Goal: Information Seeking & Learning: Learn about a topic

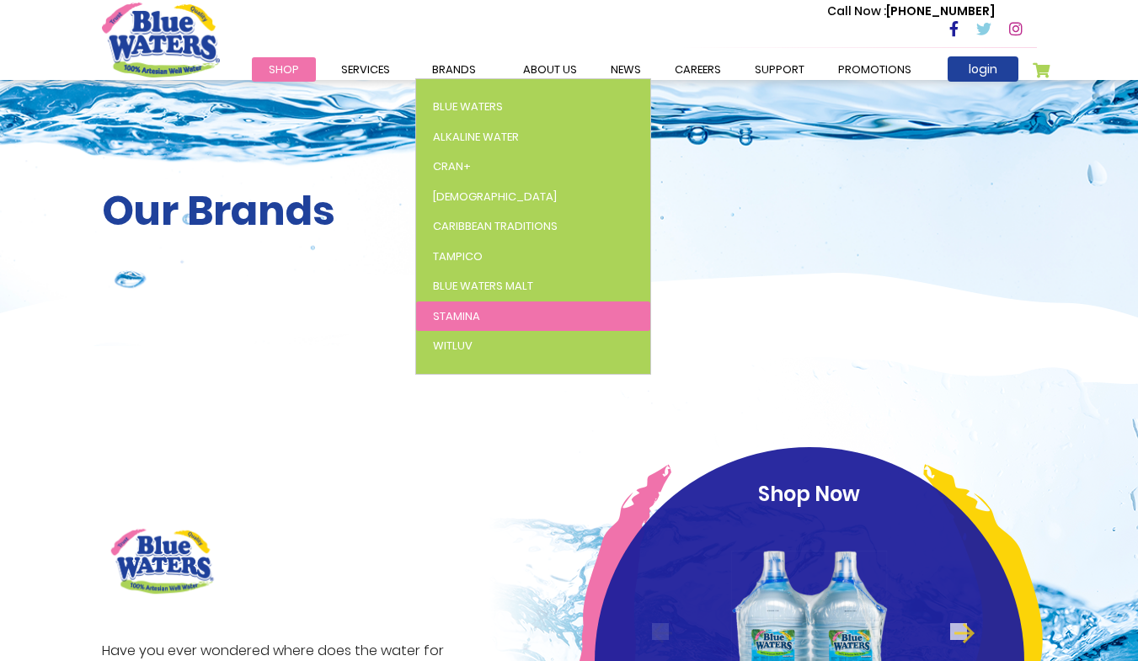
click at [436, 313] on span "Stamina" at bounding box center [456, 316] width 47 height 16
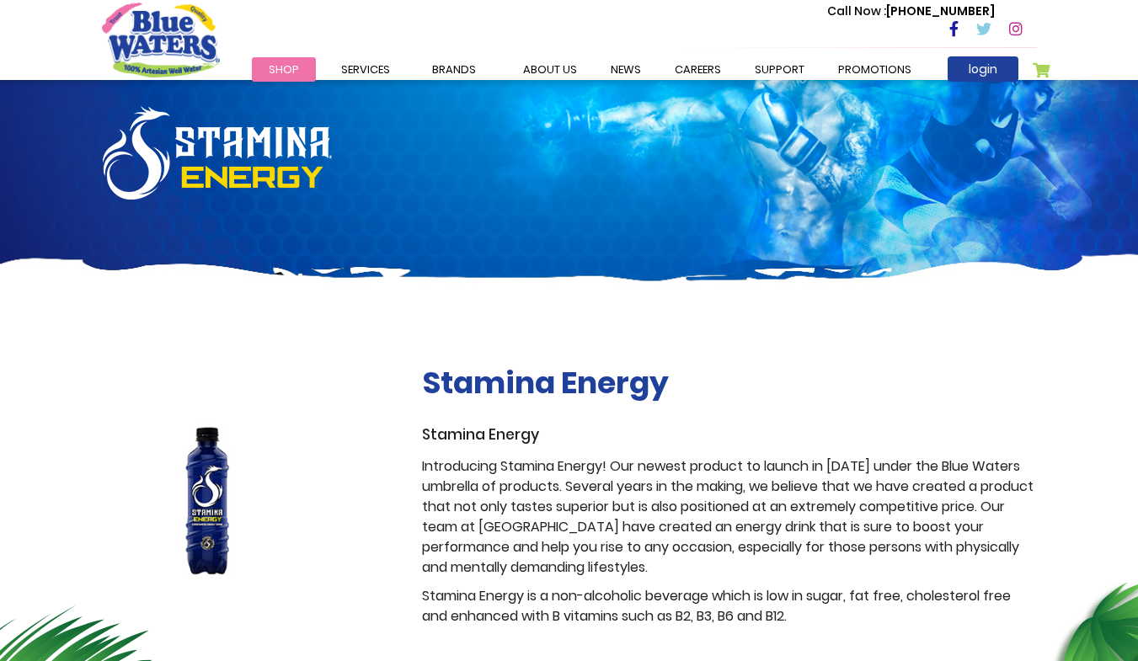
scroll to position [42, 0]
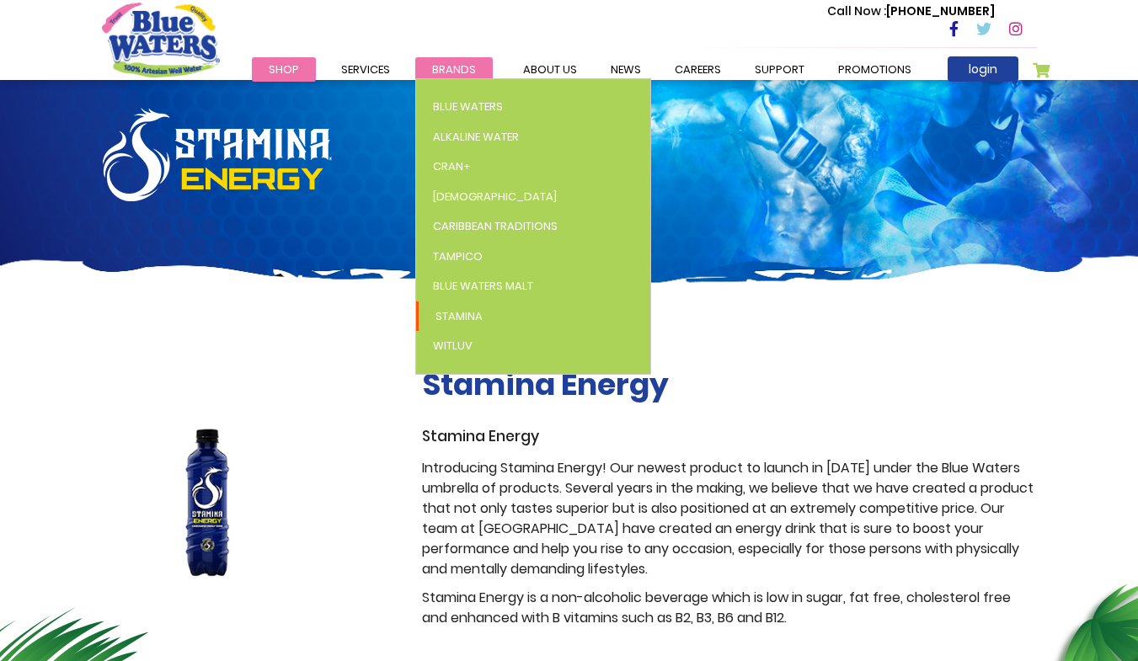
click at [461, 68] on span "Brands" at bounding box center [454, 70] width 44 height 16
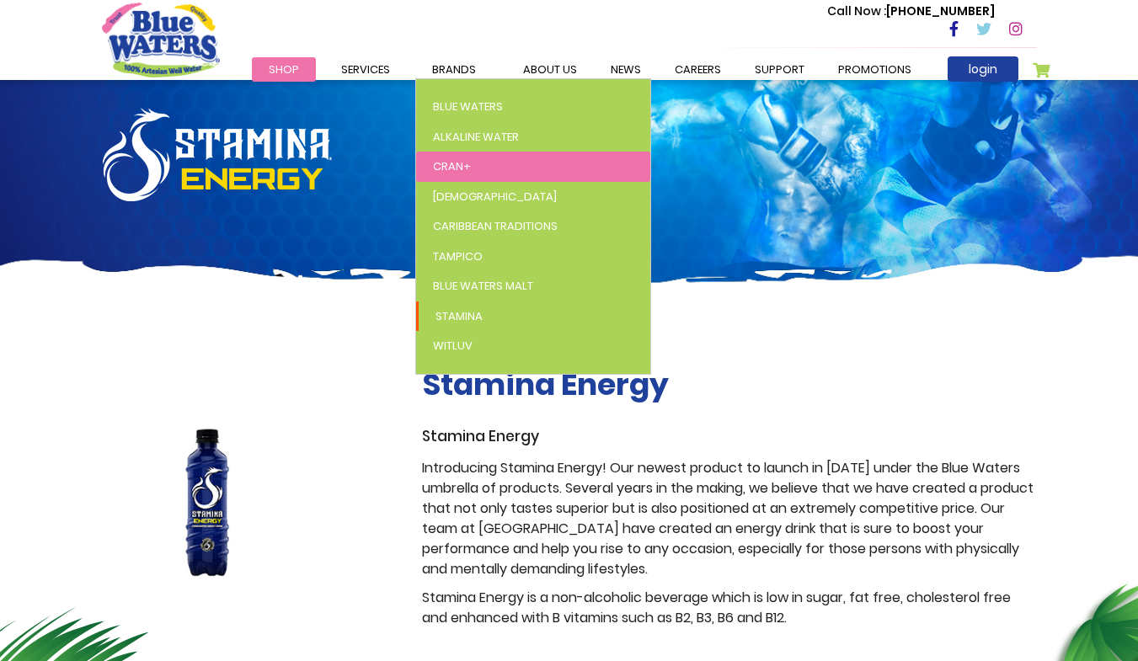
click at [458, 160] on span "Cran+" at bounding box center [452, 166] width 38 height 16
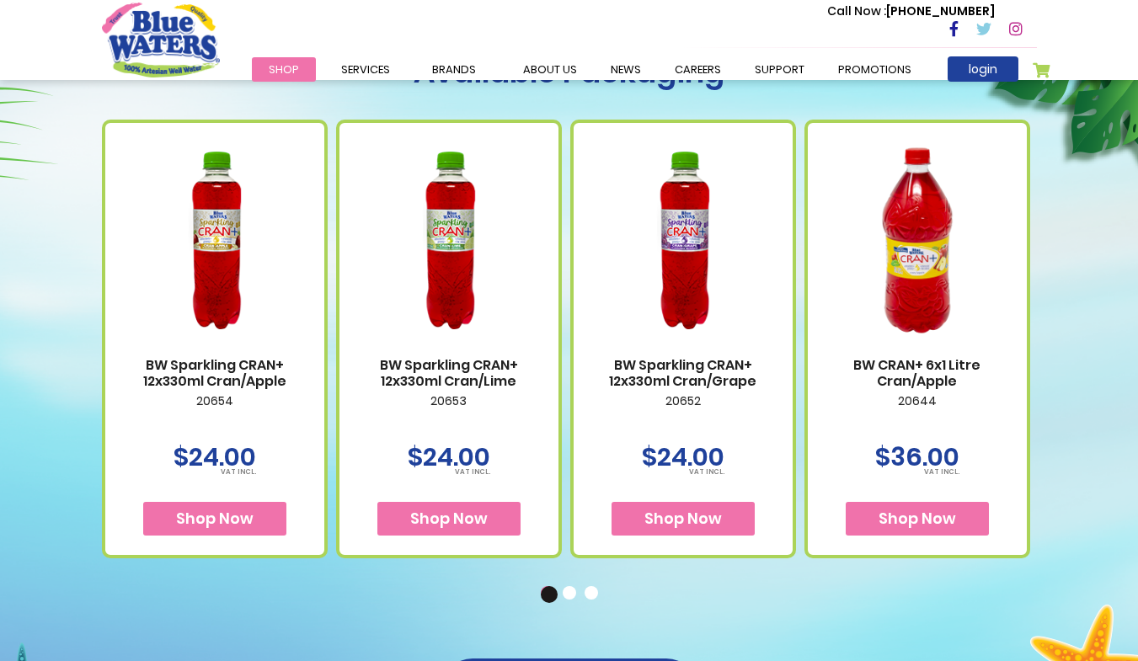
scroll to position [952, 0]
drag, startPoint x: 292, startPoint y: 385, endPoint x: 292, endPoint y: 373, distance: 11.8
click at [292, 373] on link "BW Sparkling CRAN+ 12x330ml Cran/Apple" at bounding box center [214, 373] width 185 height 32
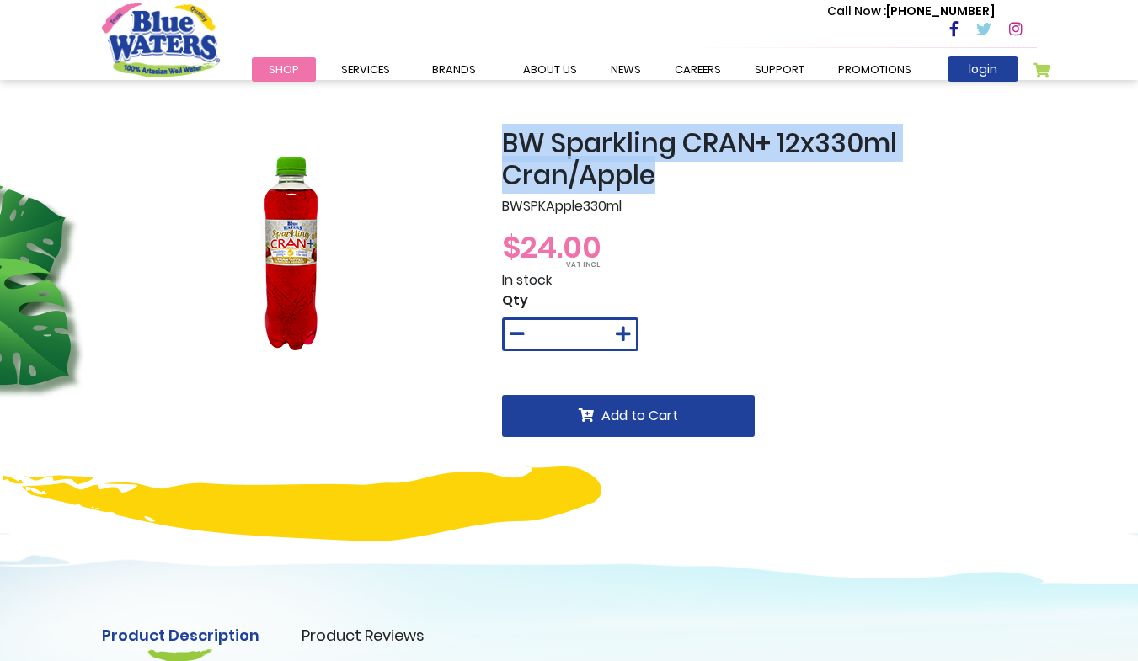
drag, startPoint x: 656, startPoint y: 180, endPoint x: 506, endPoint y: 138, distance: 155.0
click at [506, 138] on h2 "BW Sparkling CRAN+ 12x330ml Cran/Apple" at bounding box center [769, 159] width 535 height 65
copy h2 "BW Sparkling CRAN+ 12x330ml Cran/Apple"
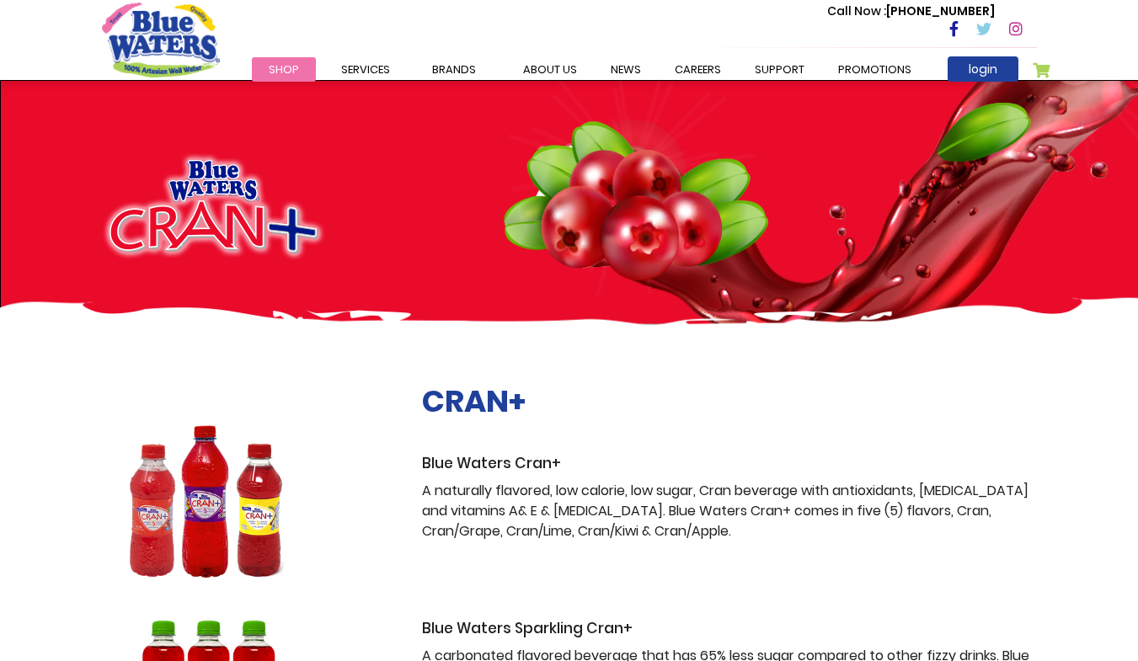
scroll to position [952, 0]
